Goal: Book appointment/travel/reservation

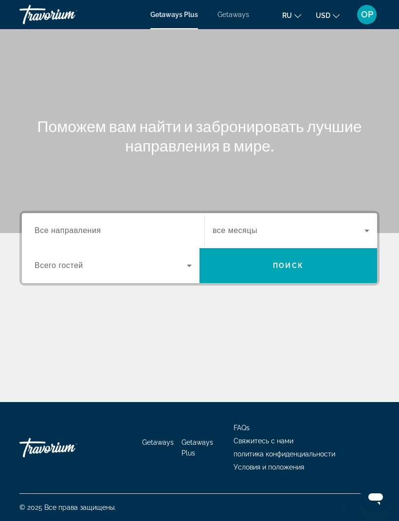
click at [56, 226] on span "Все направления" at bounding box center [68, 230] width 67 height 8
click at [56, 226] on input "Destination Все направления" at bounding box center [113, 232] width 157 height 12
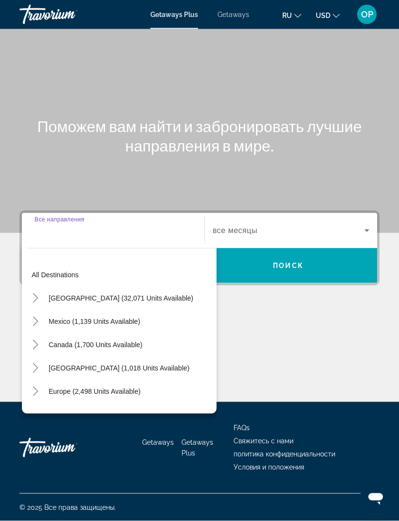
scroll to position [31, 0]
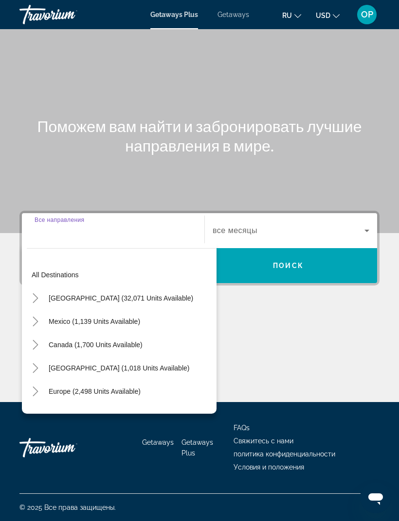
click at [82, 295] on span "[GEOGRAPHIC_DATA] (32,071 units available)" at bounding box center [121, 299] width 144 height 8
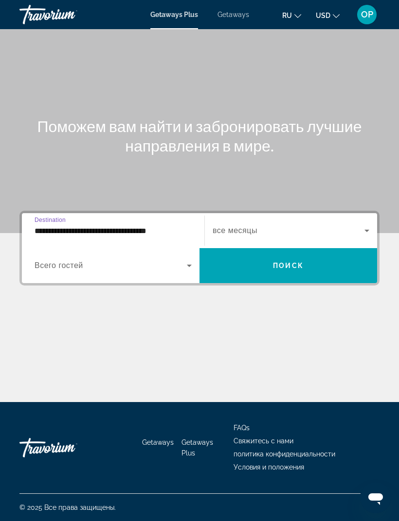
click at [105, 226] on input "**********" at bounding box center [113, 232] width 157 height 12
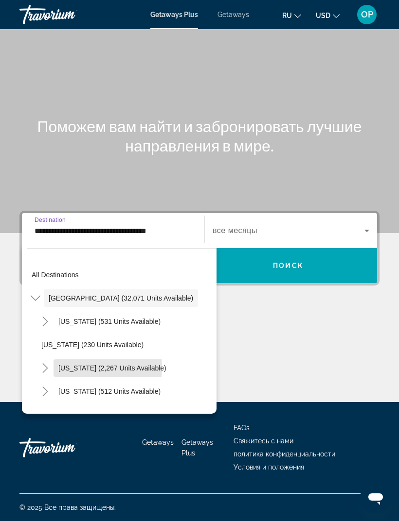
click at [80, 364] on span "[US_STATE] (2,267 units available)" at bounding box center [112, 368] width 108 height 8
type input "**********"
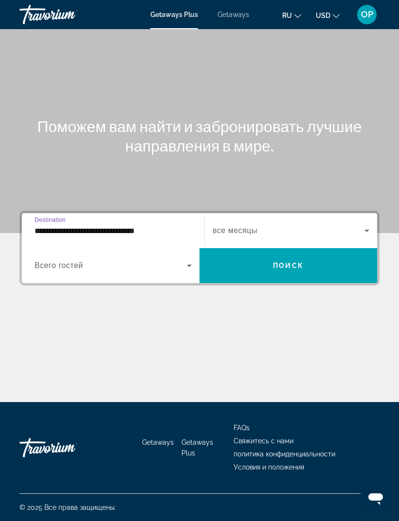
click at [103, 260] on span "Search widget" at bounding box center [111, 266] width 152 height 12
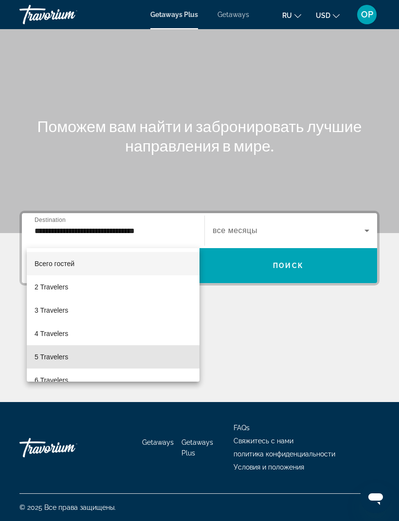
click at [56, 354] on span "5 Travelers" at bounding box center [52, 357] width 34 height 12
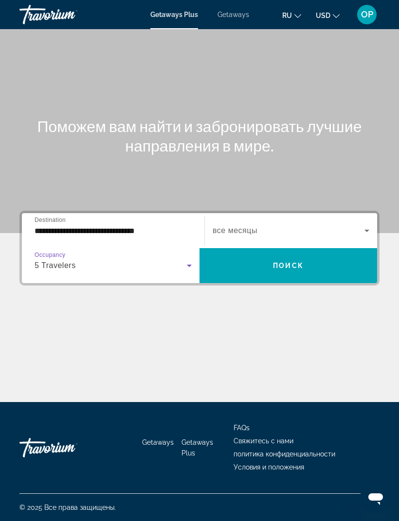
click at [366, 225] on icon "Search widget" at bounding box center [367, 231] width 12 height 12
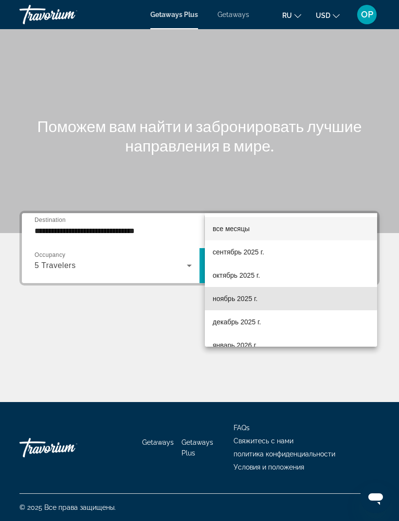
click at [228, 298] on span "ноябрь 2025 г." at bounding box center [234, 299] width 45 height 12
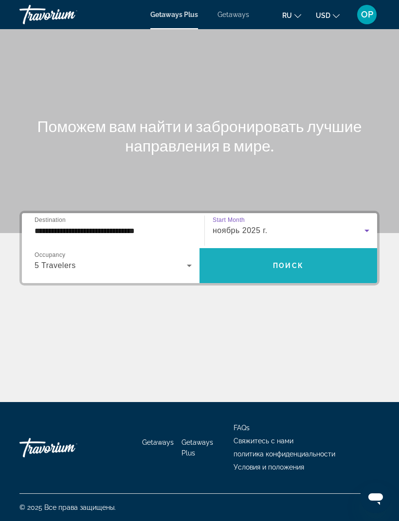
click at [286, 262] on span "Поиск" at bounding box center [288, 266] width 31 height 8
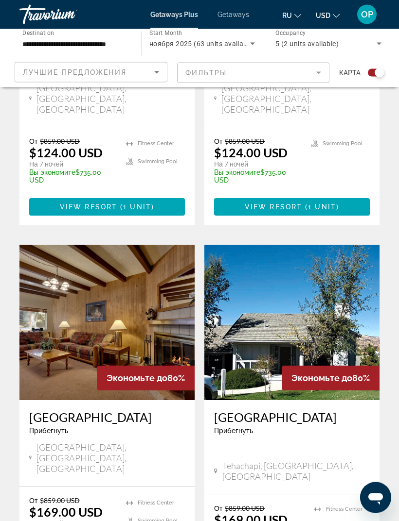
scroll to position [2005, 0]
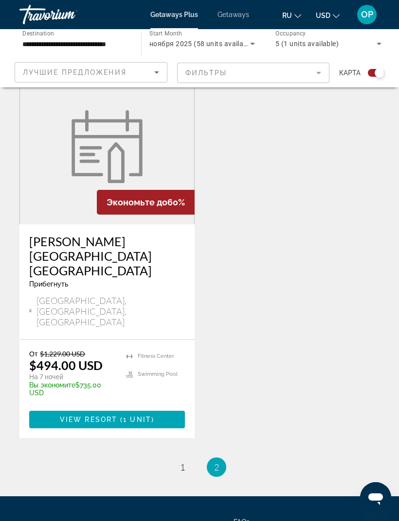
scroll to position [638, 0]
